Goal: Navigation & Orientation: Find specific page/section

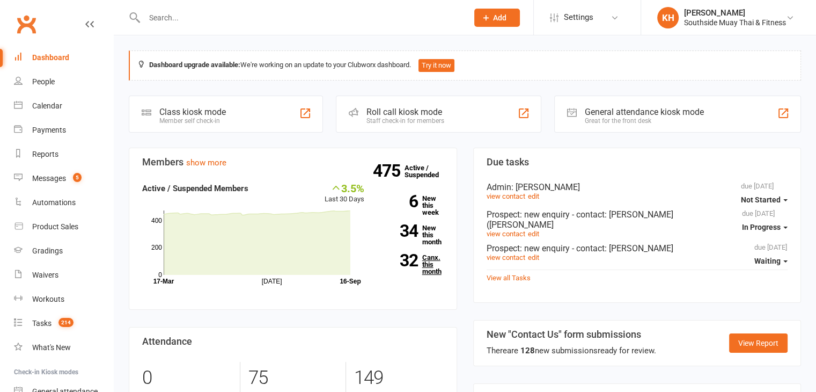
click at [422, 269] on link "32 Canx. this month" at bounding box center [412, 264] width 63 height 21
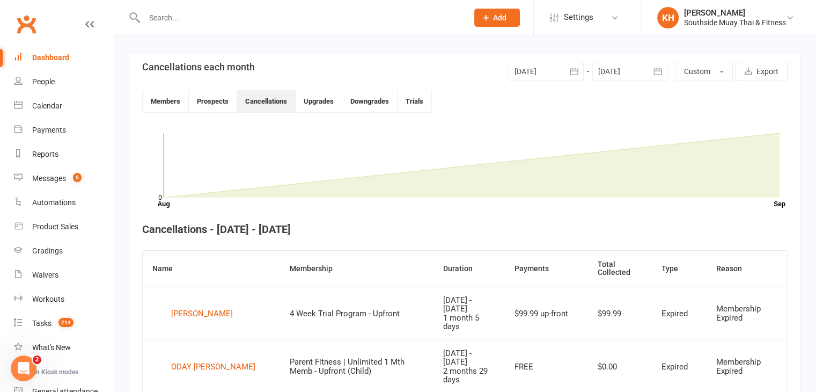
scroll to position [237, 0]
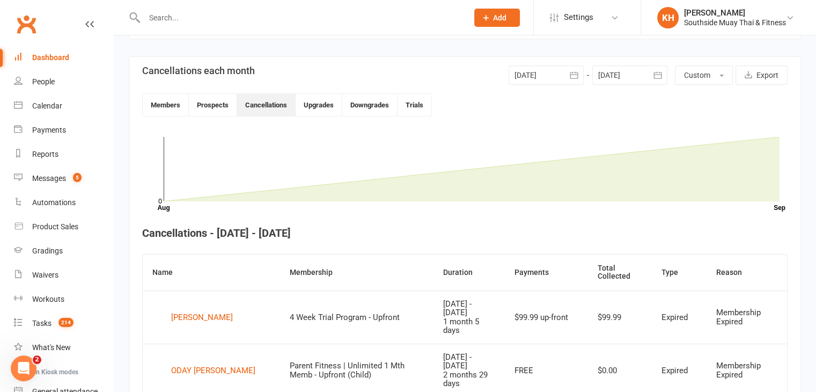
click at [545, 72] on div at bounding box center [546, 74] width 75 height 19
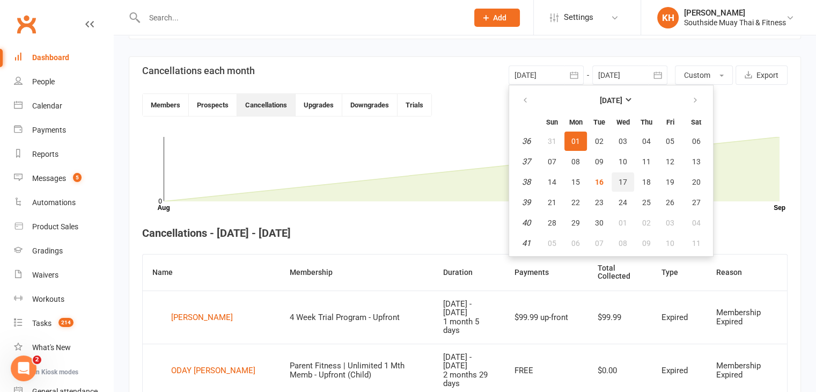
click at [621, 184] on span "17" at bounding box center [623, 182] width 9 height 9
type input "[DATE]"
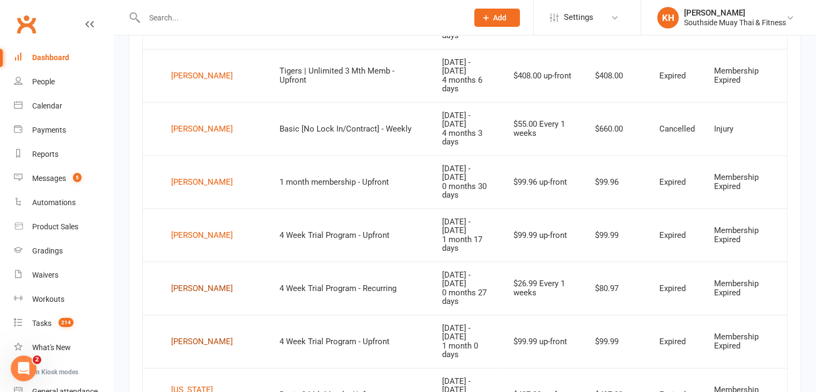
scroll to position [532, 0]
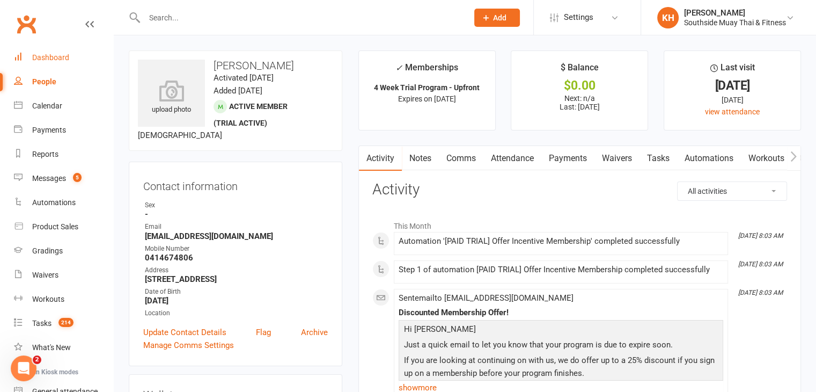
click at [46, 61] on div "Dashboard" at bounding box center [50, 57] width 37 height 9
